Goal: Task Accomplishment & Management: Complete application form

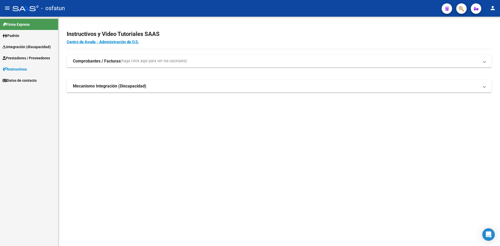
click at [17, 64] on link "Instructivos" at bounding box center [29, 69] width 58 height 11
click at [22, 59] on span "Prestadores / Proveedores" at bounding box center [26, 58] width 47 height 6
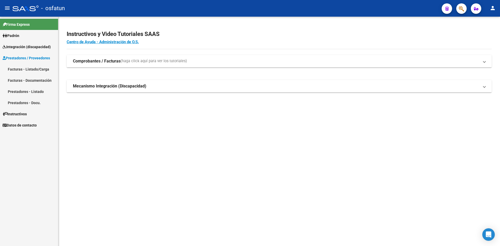
click at [34, 44] on span "Integración (discapacidad)" at bounding box center [27, 47] width 48 height 6
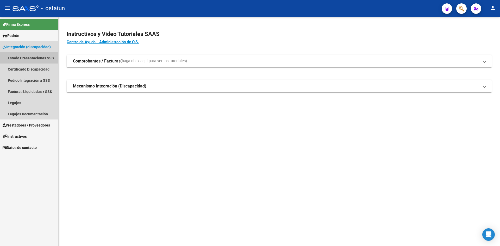
drag, startPoint x: 28, startPoint y: 60, endPoint x: 29, endPoint y: 63, distance: 3.0
click at [28, 59] on link "Estado Presentaciones SSS" at bounding box center [29, 57] width 58 height 11
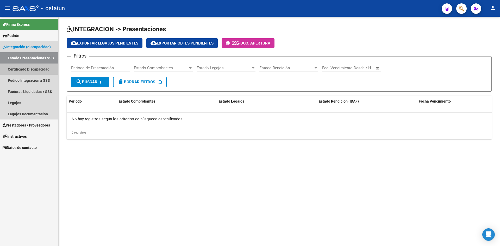
click at [24, 70] on link "Certificado Discapacidad" at bounding box center [29, 69] width 58 height 11
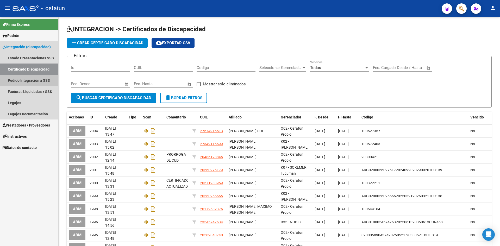
click at [23, 82] on link "Pedido Integración a SSS" at bounding box center [29, 80] width 58 height 11
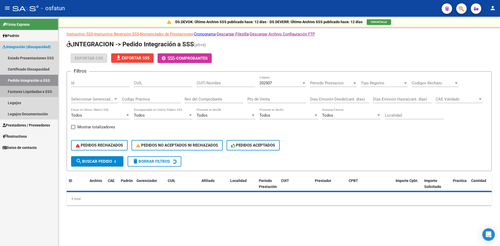
click at [35, 94] on link "Facturas Liquidadas x SSS" at bounding box center [29, 91] width 58 height 11
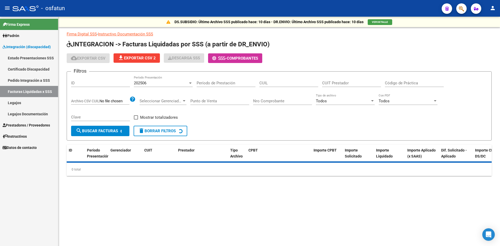
click at [32, 81] on link "Pedido Integración a SSS" at bounding box center [29, 80] width 58 height 11
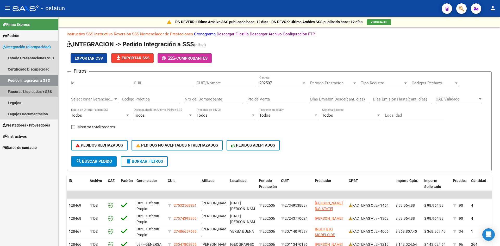
click at [29, 89] on link "Facturas Liquidadas x SSS" at bounding box center [29, 91] width 58 height 11
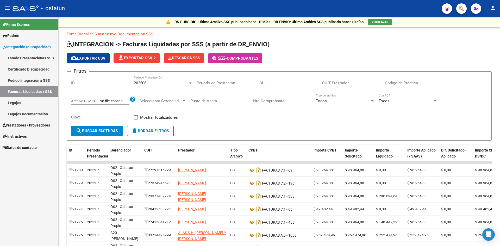
click at [29, 80] on link "Pedido Integración a SSS" at bounding box center [29, 80] width 58 height 11
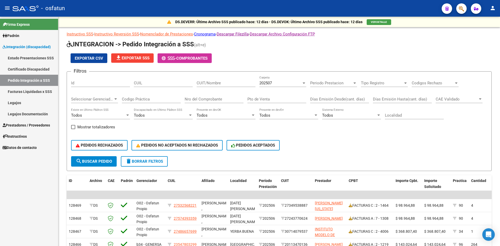
click at [36, 122] on span "Prestadores / Proveedores" at bounding box center [26, 125] width 47 height 6
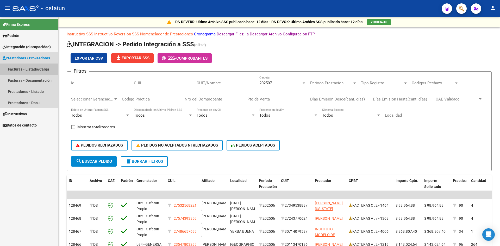
click at [32, 67] on link "Facturas - Listado/Carga" at bounding box center [29, 69] width 58 height 11
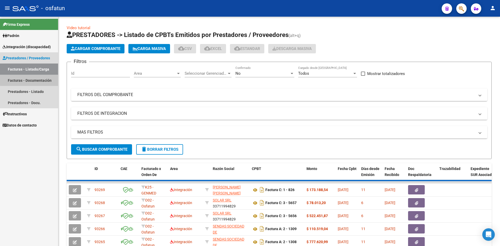
click at [36, 79] on link "Facturas - Documentación" at bounding box center [29, 80] width 58 height 11
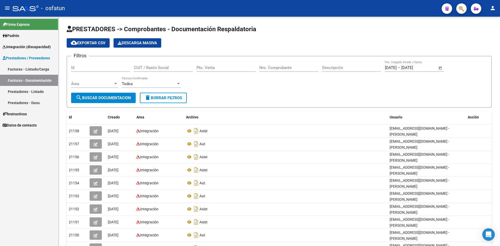
drag, startPoint x: 27, startPoint y: 68, endPoint x: 55, endPoint y: 88, distance: 34.2
click at [27, 68] on link "Facturas - Listado/Carga" at bounding box center [29, 69] width 58 height 11
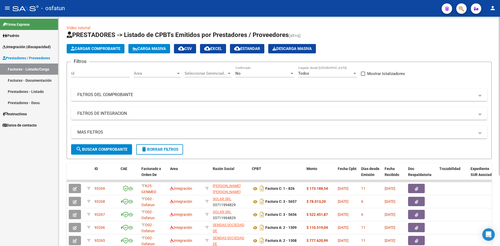
click at [278, 74] on div "No" at bounding box center [262, 73] width 54 height 5
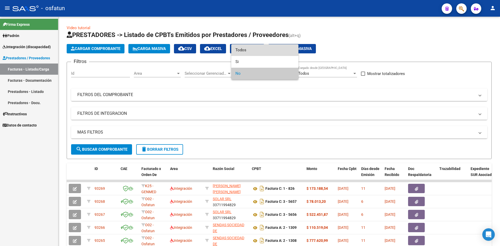
click at [265, 49] on span "Todos" at bounding box center [264, 50] width 59 height 12
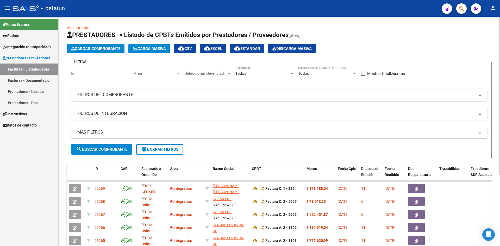
click at [288, 99] on mat-expansion-panel-header "FILTROS DEL COMPROBANTE" at bounding box center [279, 95] width 416 height 12
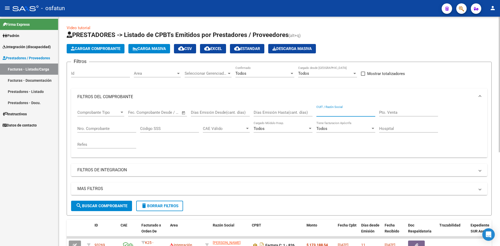
drag, startPoint x: 339, startPoint y: 114, endPoint x: 361, endPoint y: 114, distance: 21.3
click at [340, 114] on input "CUIT / Razón Social" at bounding box center [345, 112] width 59 height 5
type input "27324936896"
drag, startPoint x: 119, startPoint y: 203, endPoint x: 187, endPoint y: 169, distance: 75.9
click at [122, 199] on form "Filtros Id Area Area Seleccionar Gerenciador Seleccionar Gerenciador Todos Conf…" at bounding box center [279, 139] width 425 height 154
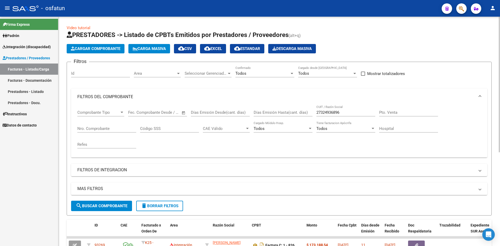
drag, startPoint x: 110, startPoint y: 207, endPoint x: 125, endPoint y: 205, distance: 15.2
click at [112, 206] on span "search Buscar Comprobante" at bounding box center [102, 206] width 52 height 5
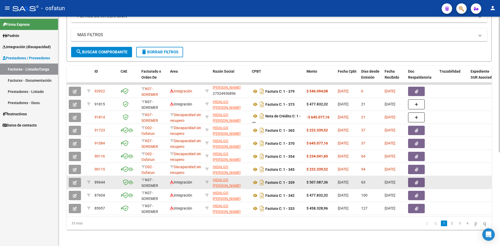
scroll to position [158, 0]
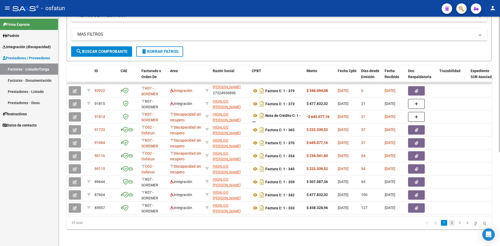
click at [449, 220] on link "2" at bounding box center [452, 223] width 6 height 6
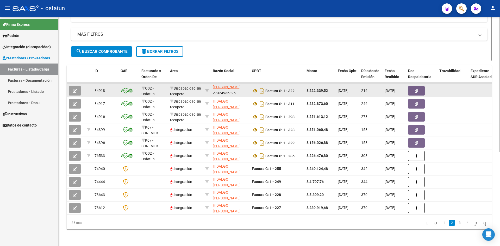
click at [76, 89] on icon "button" at bounding box center [75, 91] width 4 height 4
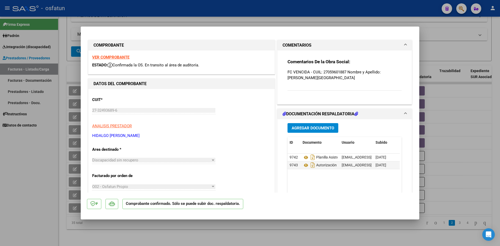
click at [225, 7] on div at bounding box center [250, 123] width 500 height 246
type input "$ 0,00"
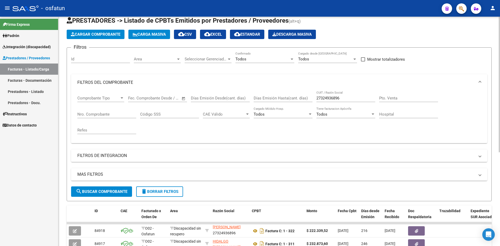
scroll to position [0, 0]
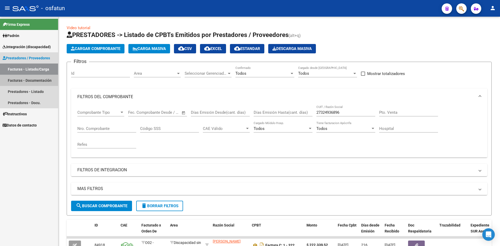
drag, startPoint x: 36, startPoint y: 83, endPoint x: 40, endPoint y: 80, distance: 5.6
click at [37, 83] on link "Facturas - Documentación" at bounding box center [29, 80] width 58 height 11
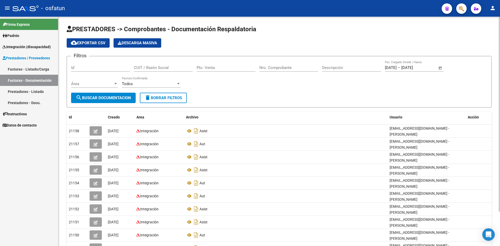
click at [231, 69] on input "Pto. Venta" at bounding box center [226, 67] width 59 height 5
type input "4"
click at [295, 68] on input "Nro. Comprobante" at bounding box center [288, 67] width 59 height 5
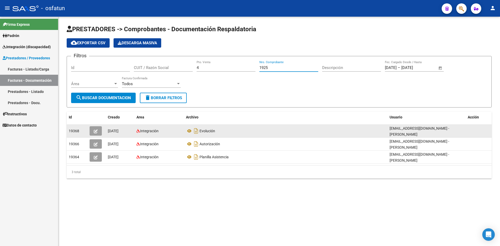
type input "1925"
click at [96, 131] on icon "button" at bounding box center [96, 131] width 4 height 4
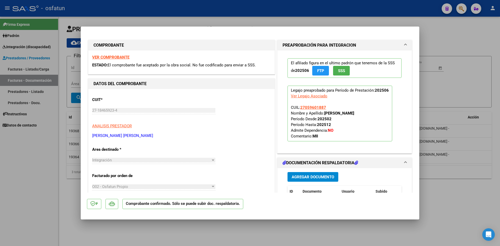
click at [222, 5] on div at bounding box center [250, 123] width 500 height 246
type input "$ 0,00"
